Goal: Task Accomplishment & Management: Use online tool/utility

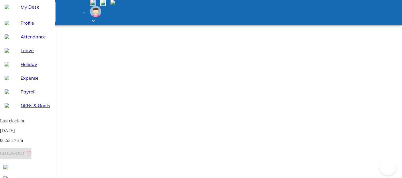
select select "8"
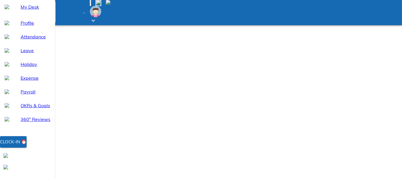
select select "8"
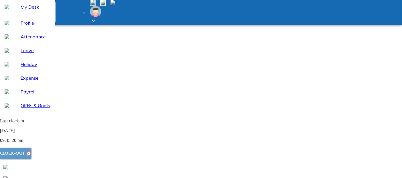
click at [31, 155] on div "Clock-out ⏰" at bounding box center [15, 152] width 31 height 7
